Goal: Transaction & Acquisition: Download file/media

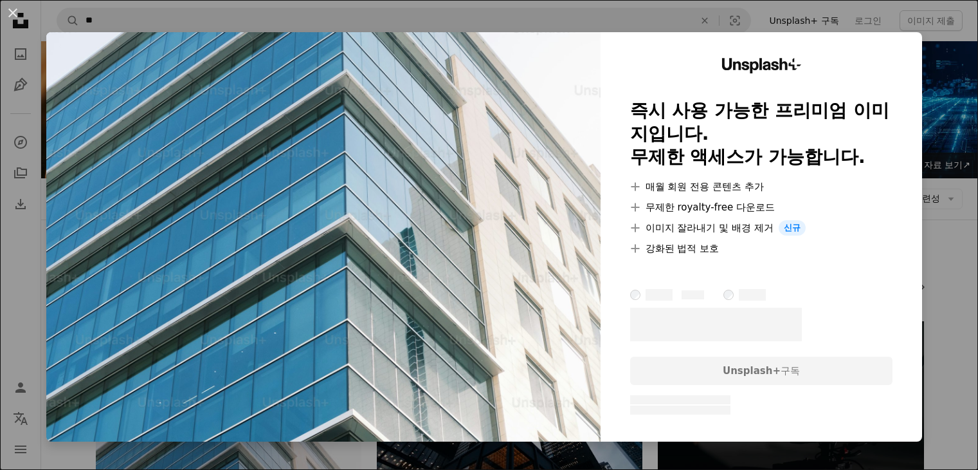
scroll to position [322, 0]
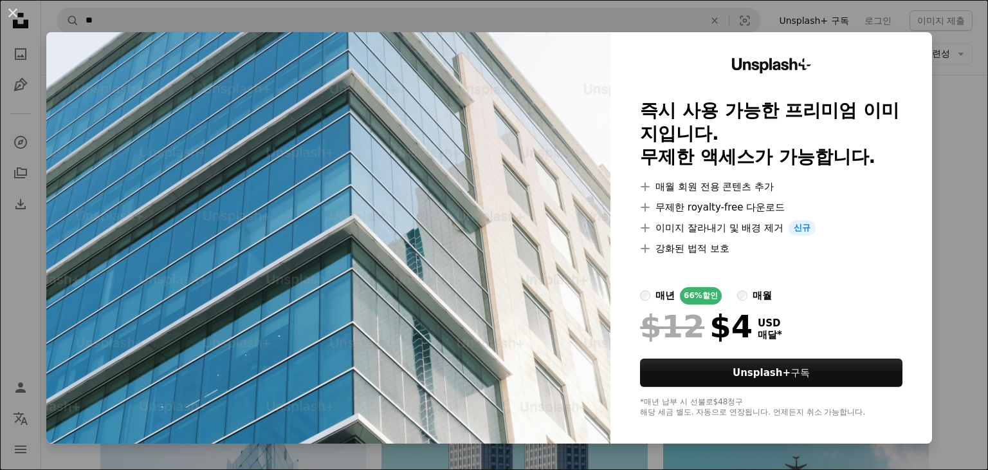
click at [962, 60] on div "An X shape Unsplash+ 즉시 사용 가능한 프리미엄 이미지입니다. 무제한 액세스가 가능합니다. A plus sign 매월 회원 전…" at bounding box center [494, 235] width 988 height 470
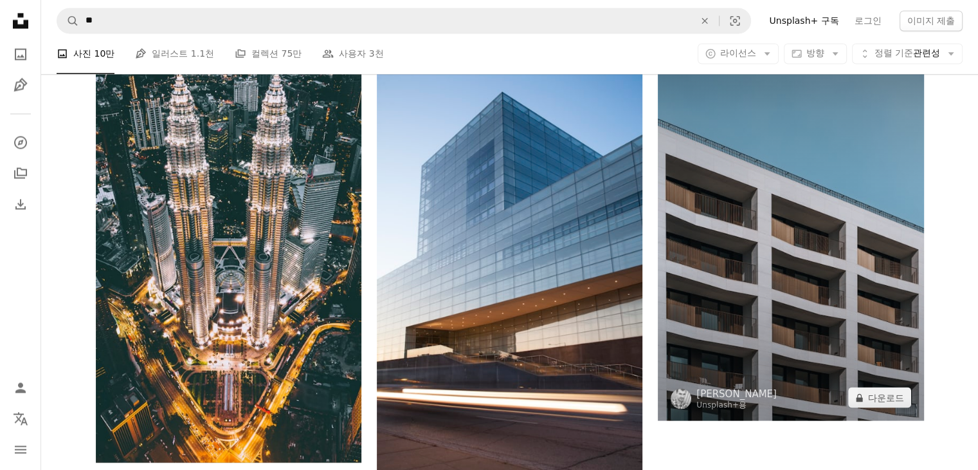
scroll to position [2187, 0]
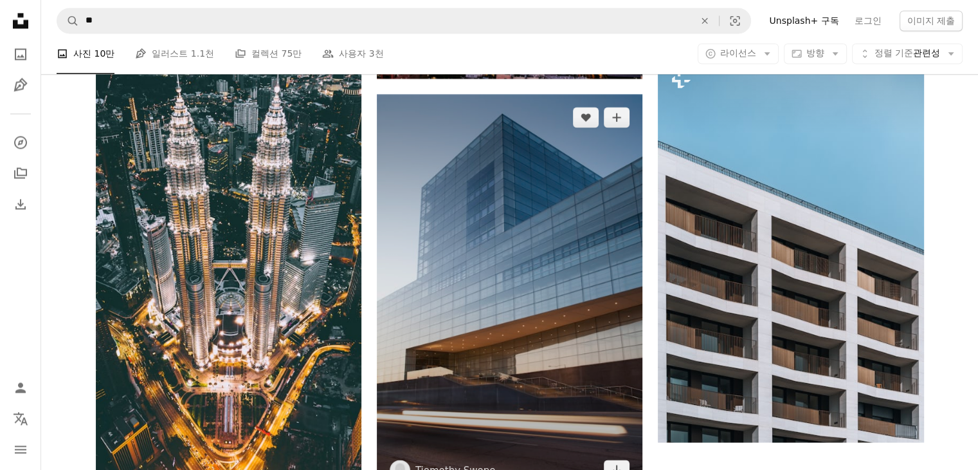
click at [566, 276] on img at bounding box center [510, 293] width 266 height 399
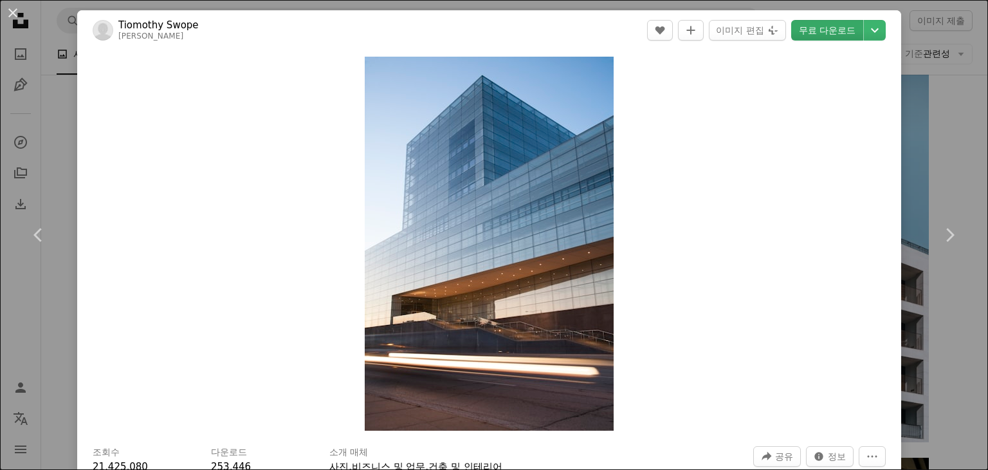
click at [819, 30] on link "무료 다운로드" at bounding box center [827, 30] width 72 height 21
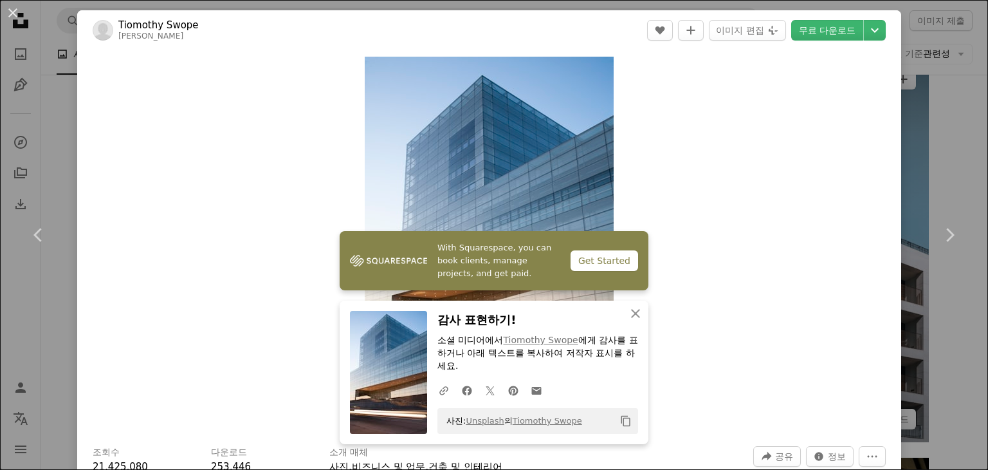
click at [900, 125] on div "An X shape Chevron left Chevron right With Squarespace, you can book clients, m…" at bounding box center [494, 235] width 988 height 470
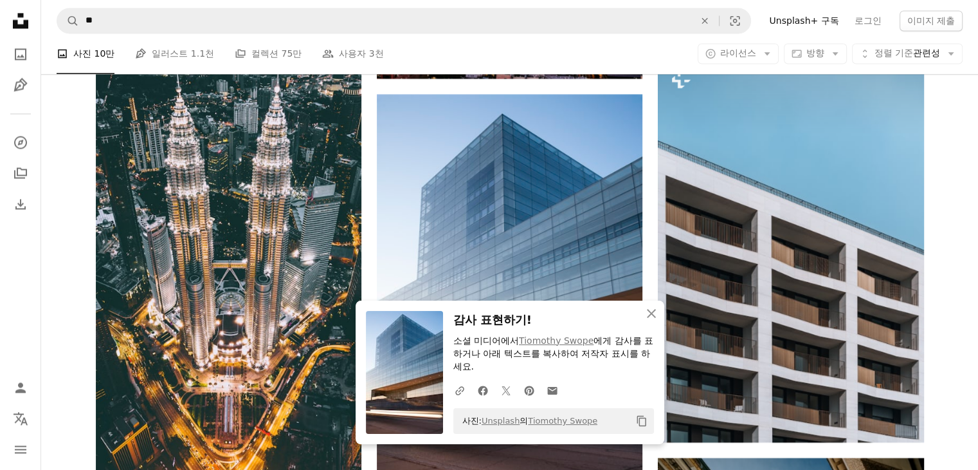
click at [933, 154] on div "Plus sign for Unsplash+ A heart A plus sign [PERSON_NAME] Unsplash+ 용 A lock 다운…" at bounding box center [509, 435] width 859 height 4603
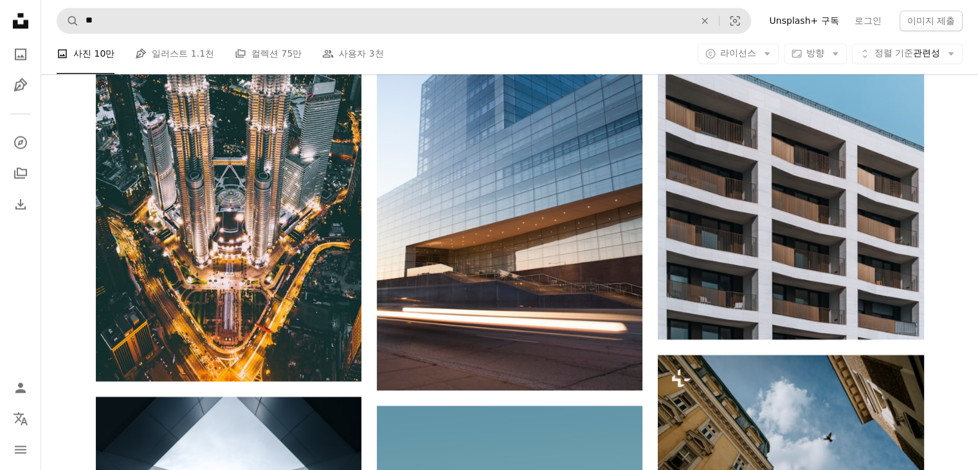
scroll to position [2187, 0]
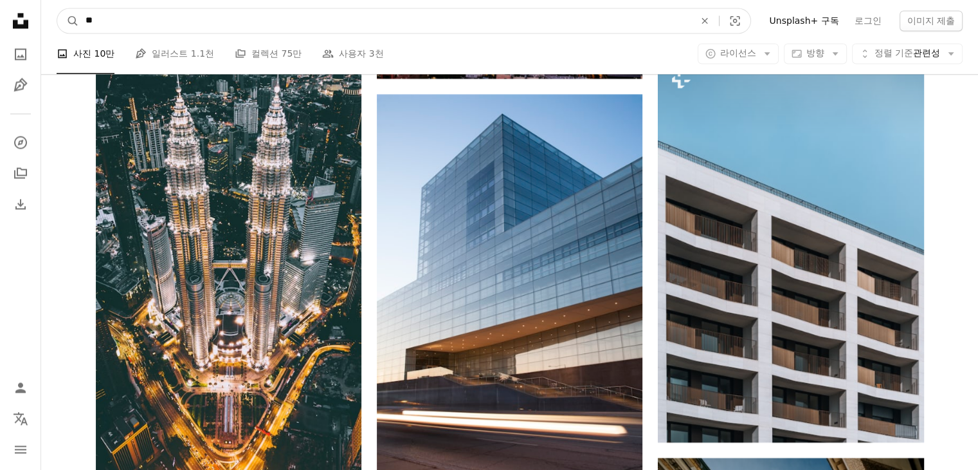
click at [273, 23] on input "**" at bounding box center [385, 20] width 612 height 24
type input "*"
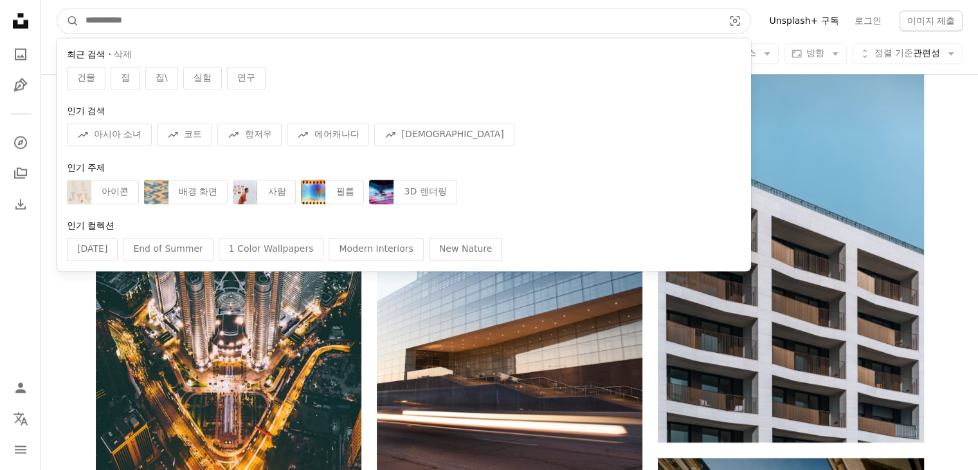
type input "*"
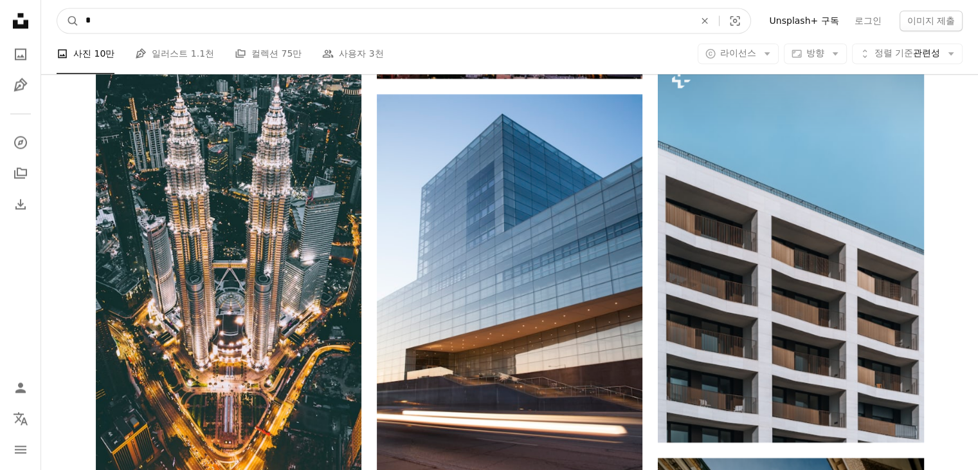
type input "*"
click at [57, 8] on button "A magnifying glass" at bounding box center [68, 20] width 22 height 24
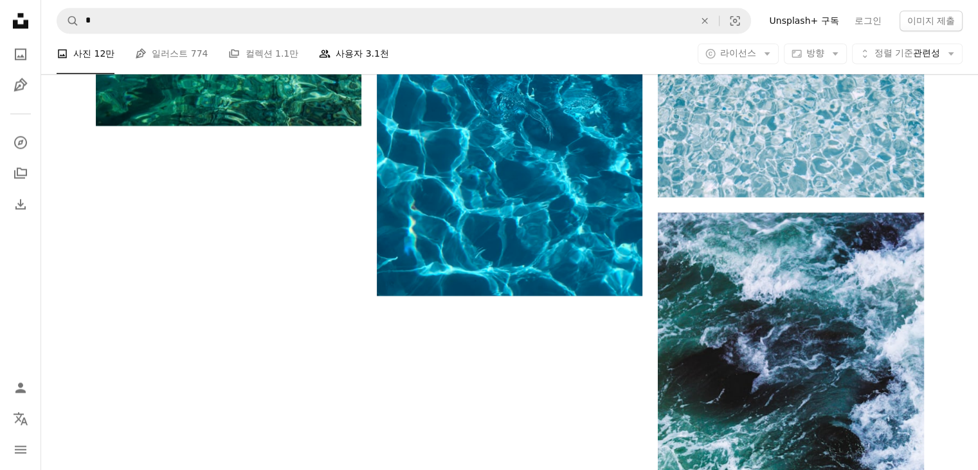
scroll to position [2187, 0]
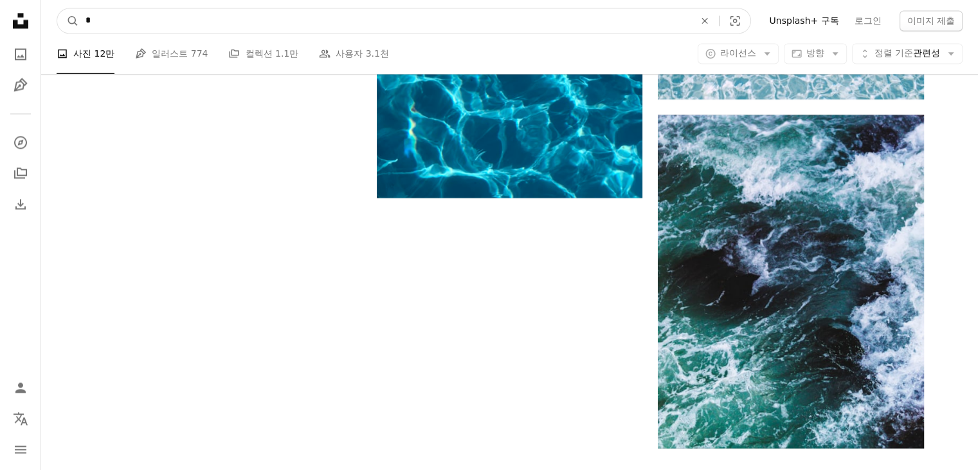
click at [312, 24] on input "*" at bounding box center [385, 20] width 612 height 24
type input "*****"
click button "A magnifying glass" at bounding box center [68, 20] width 22 height 24
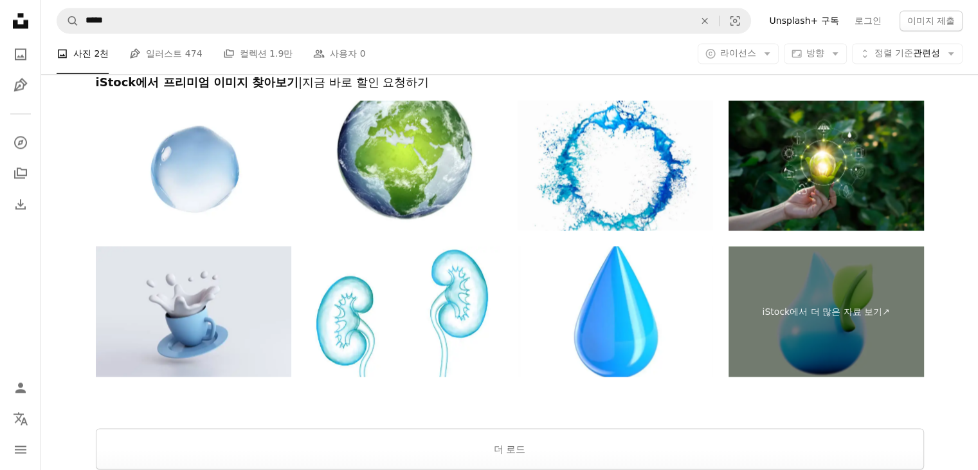
scroll to position [2251, 0]
